Goal: Information Seeking & Learning: Learn about a topic

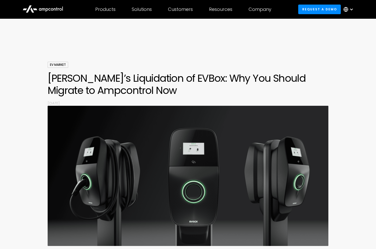
click at [350, 11] on div at bounding box center [352, 9] width 4 height 4
click at [351, 33] on link "German" at bounding box center [346, 33] width 16 height 6
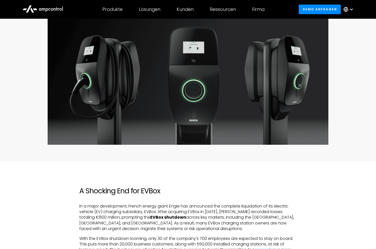
scroll to position [152, 0]
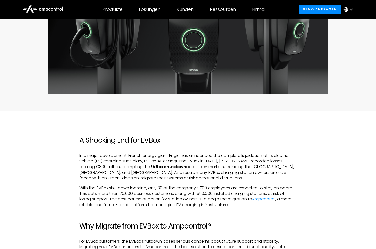
click at [348, 10] on circle at bounding box center [346, 9] width 4 height 4
click at [349, 33] on link "German" at bounding box center [346, 33] width 16 height 6
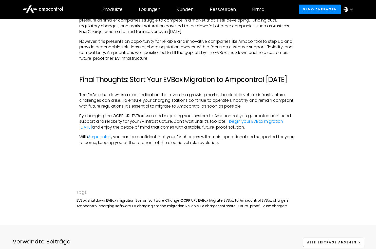
scroll to position [989, 0]
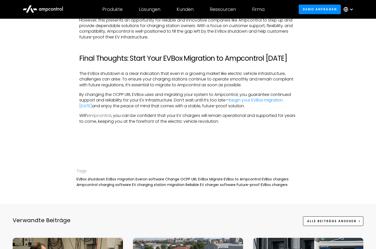
click at [109, 114] on link "Ampcontrol" at bounding box center [99, 116] width 23 height 6
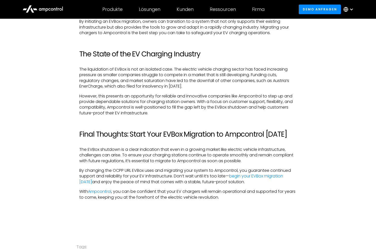
scroll to position [963, 0]
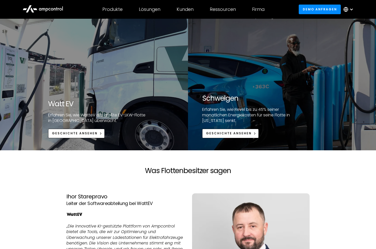
scroll to position [1039, 0]
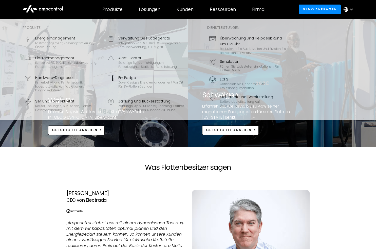
click at [116, 10] on div "Produkte" at bounding box center [112, 10] width 20 height 6
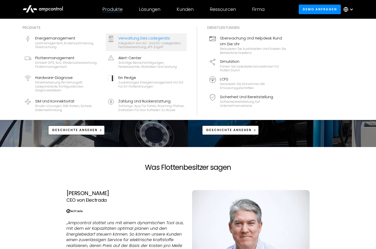
click at [154, 47] on div "Integration von AC- und DC-Ladegeräten, Fernüberwachung, API-Zugriff" at bounding box center [151, 45] width 66 height 8
